Goal: Browse casually

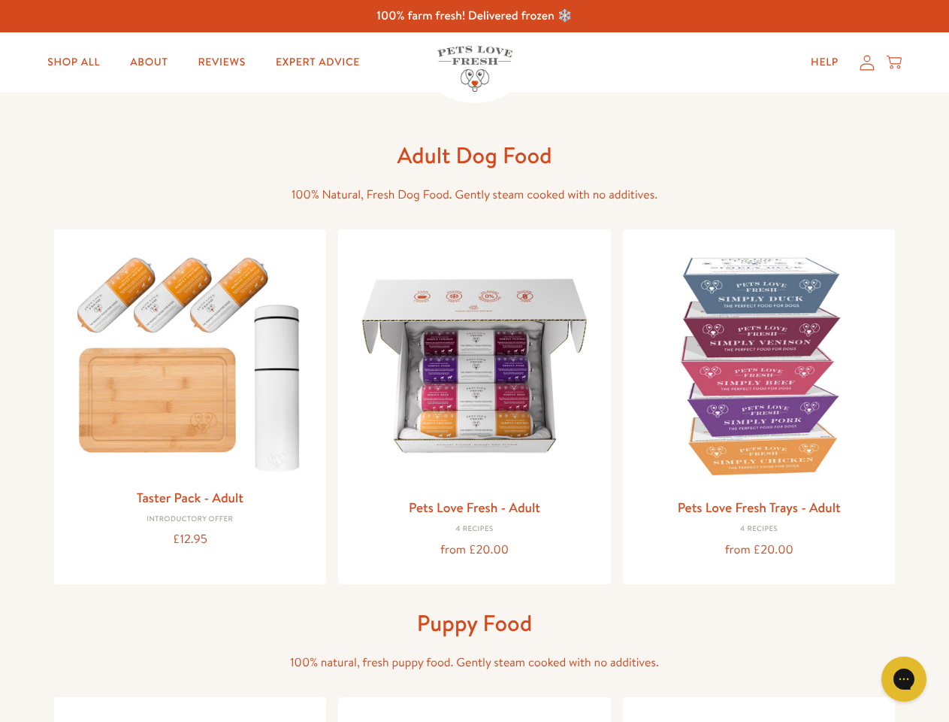
click at [904, 679] on icon "Open gorgias live chat" at bounding box center [904, 678] width 14 height 14
